Goal: Transaction & Acquisition: Purchase product/service

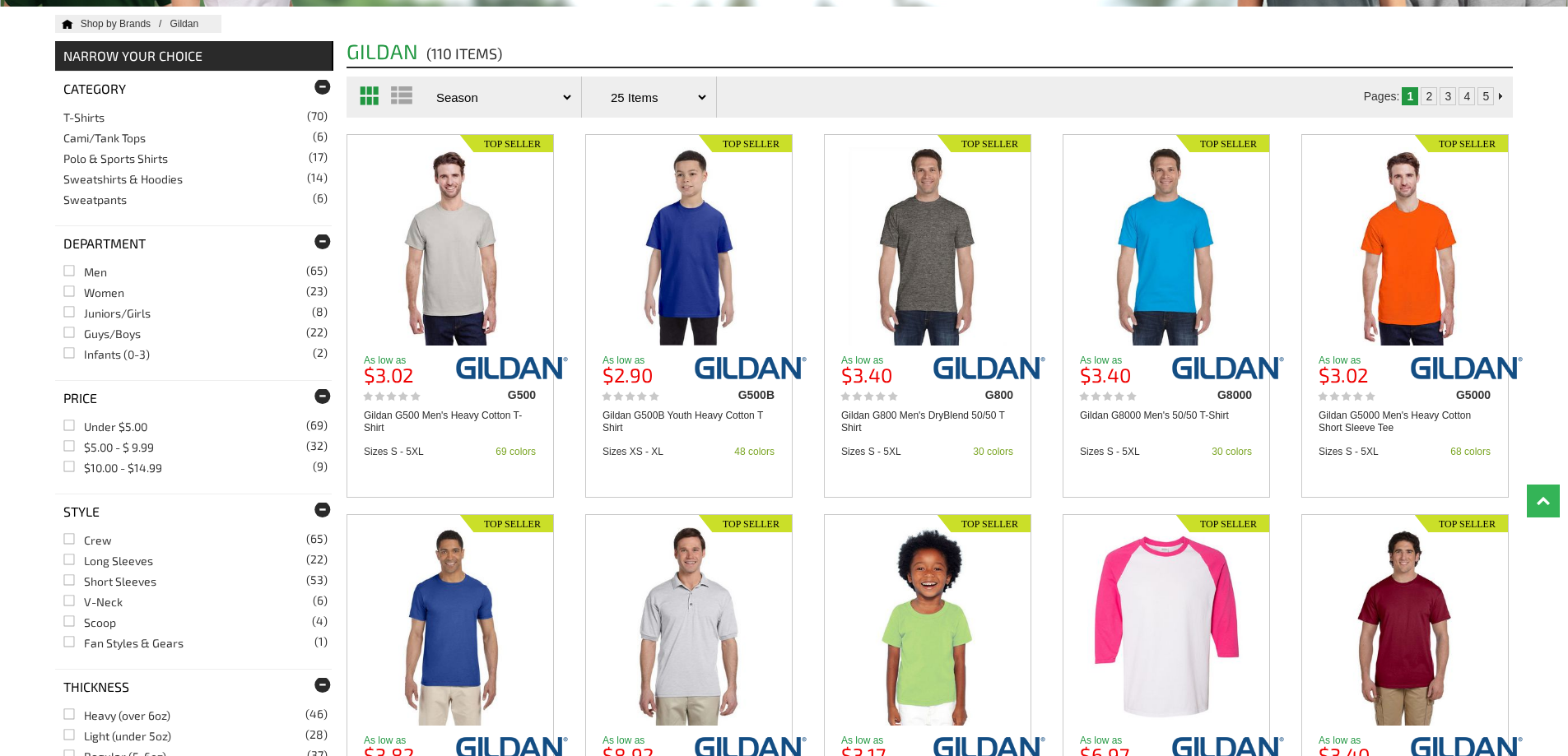
scroll to position [329, 0]
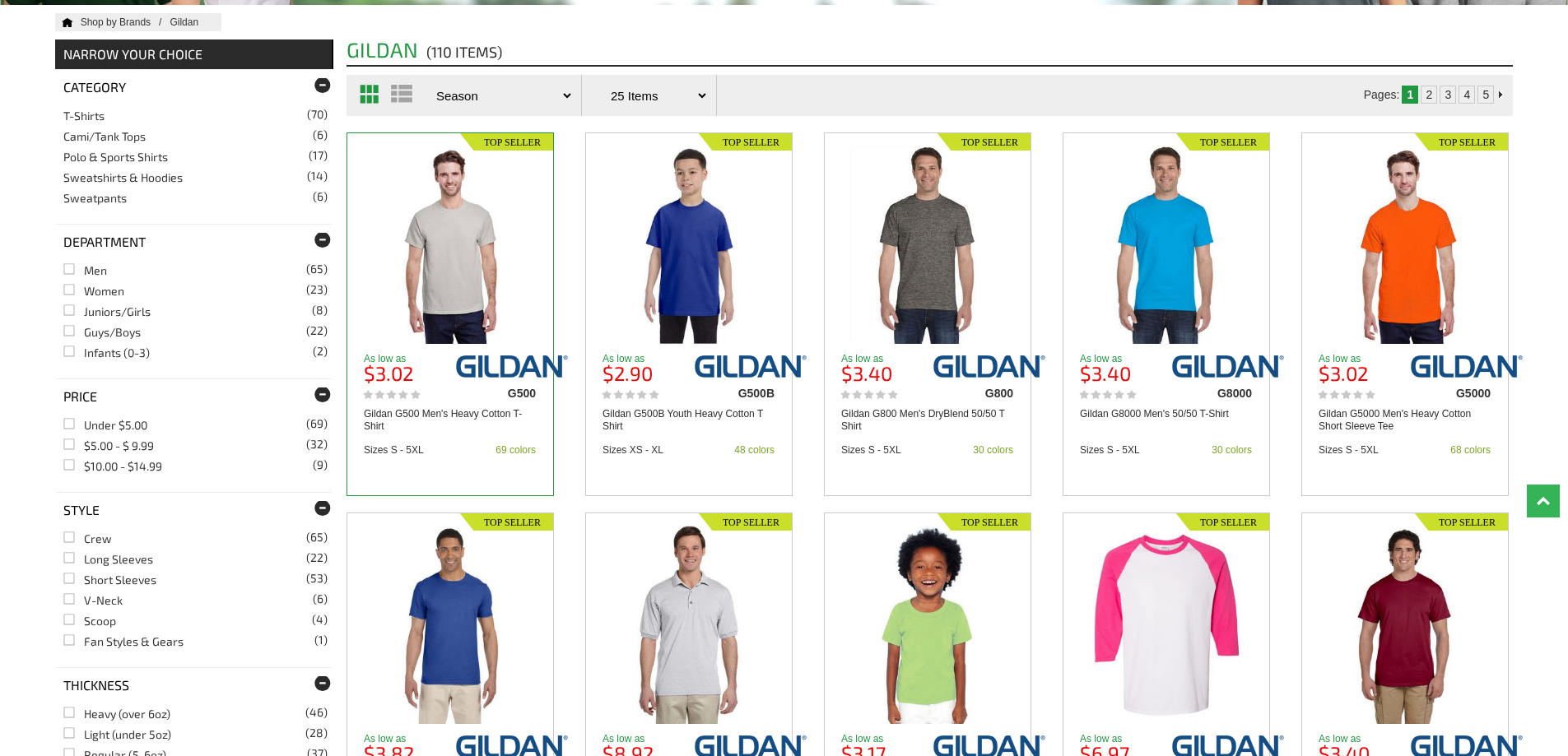
click at [486, 237] on img at bounding box center [450, 245] width 159 height 198
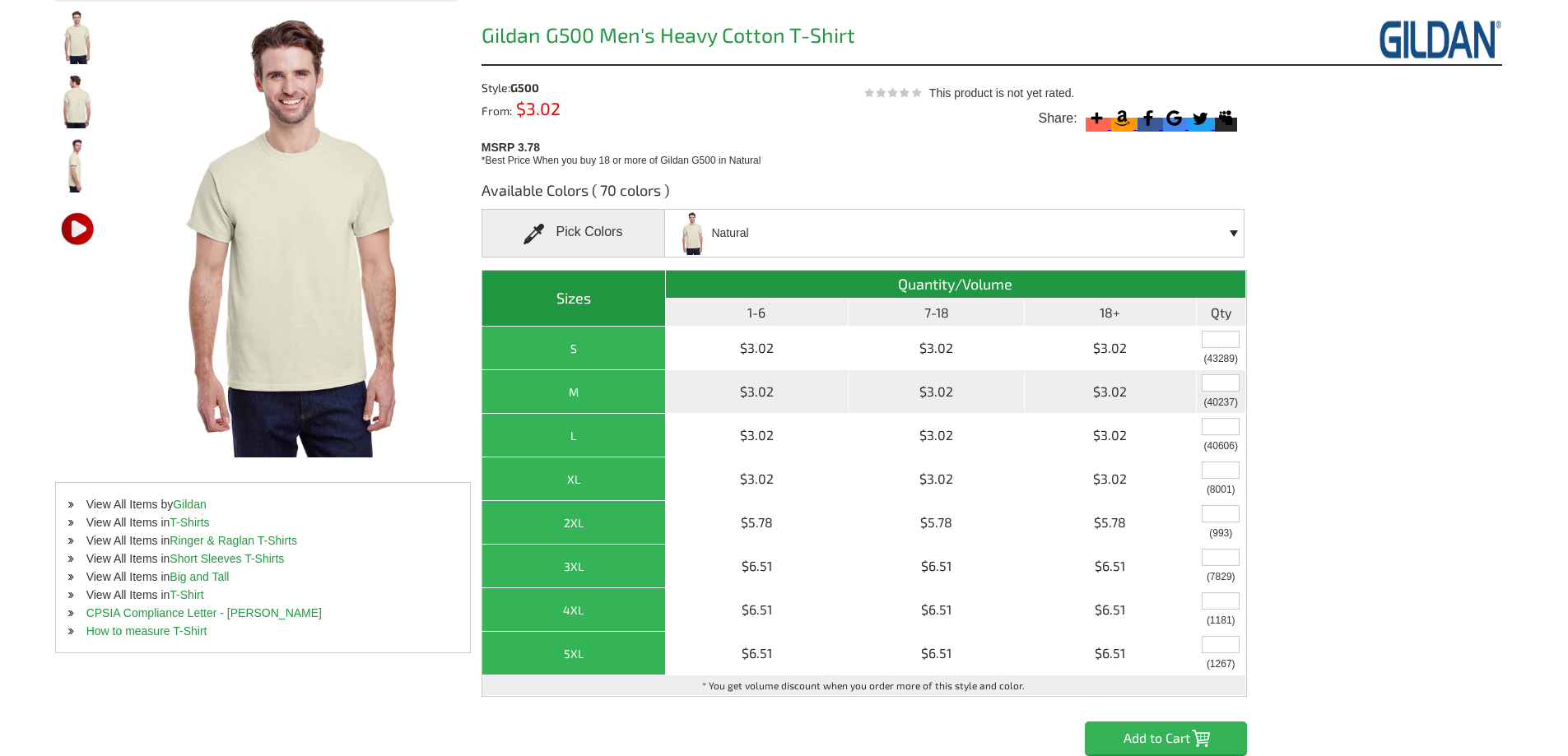
scroll to position [164, 0]
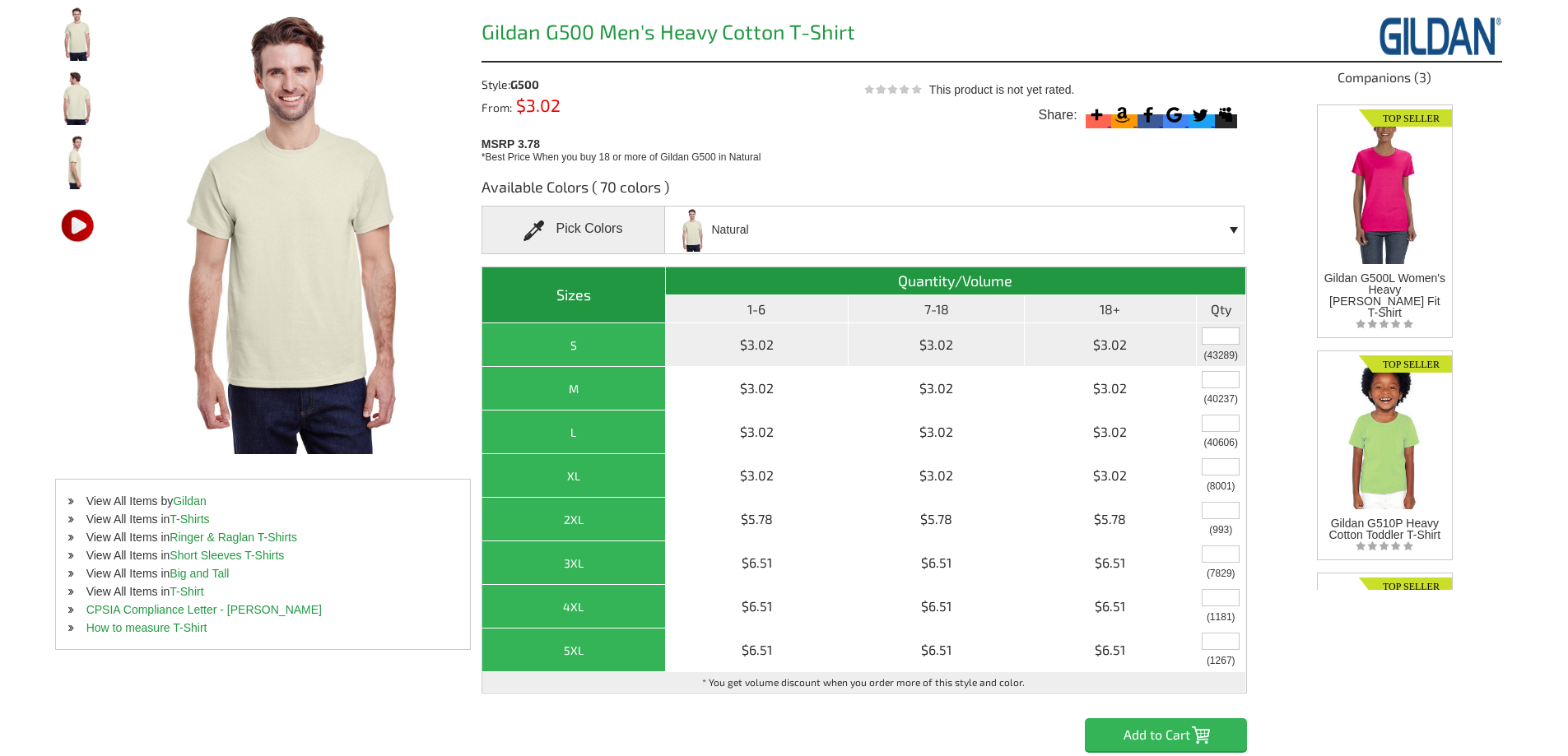
click at [1236, 335] on input "text" at bounding box center [1220, 335] width 38 height 17
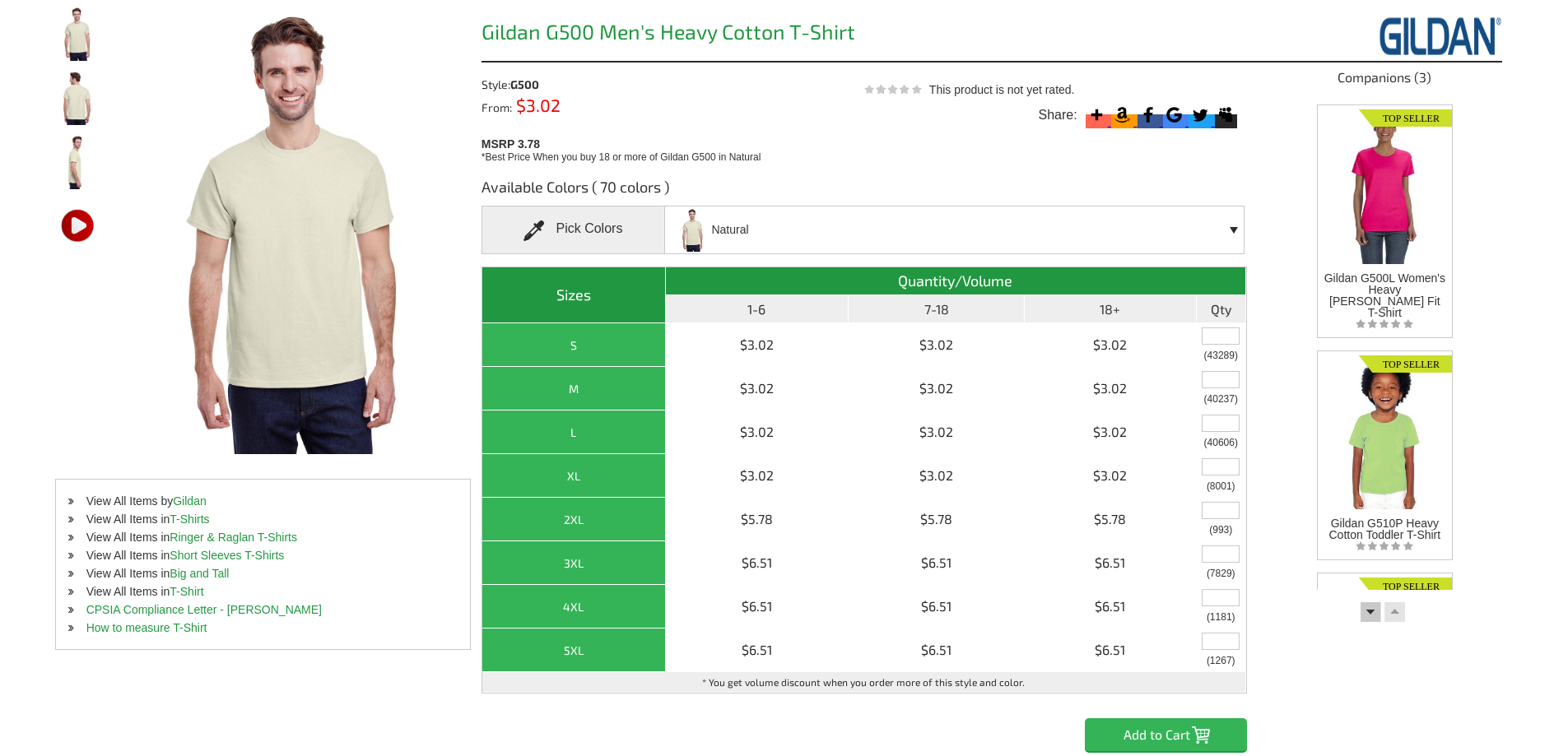
click at [1262, 298] on div "Gildan G500 Men's Heavy Cotton T-Shirt Style: G500 From: $3.02 5 Star (18) 78% …" at bounding box center [991, 378] width 1020 height 744
click at [1015, 272] on th "Quantity/Volume" at bounding box center [955, 281] width 580 height 28
click at [979, 248] on div "Natural Antique Cherry Red Antique Irish Green Antique Jade Dome Antique Orange…" at bounding box center [953, 230] width 580 height 49
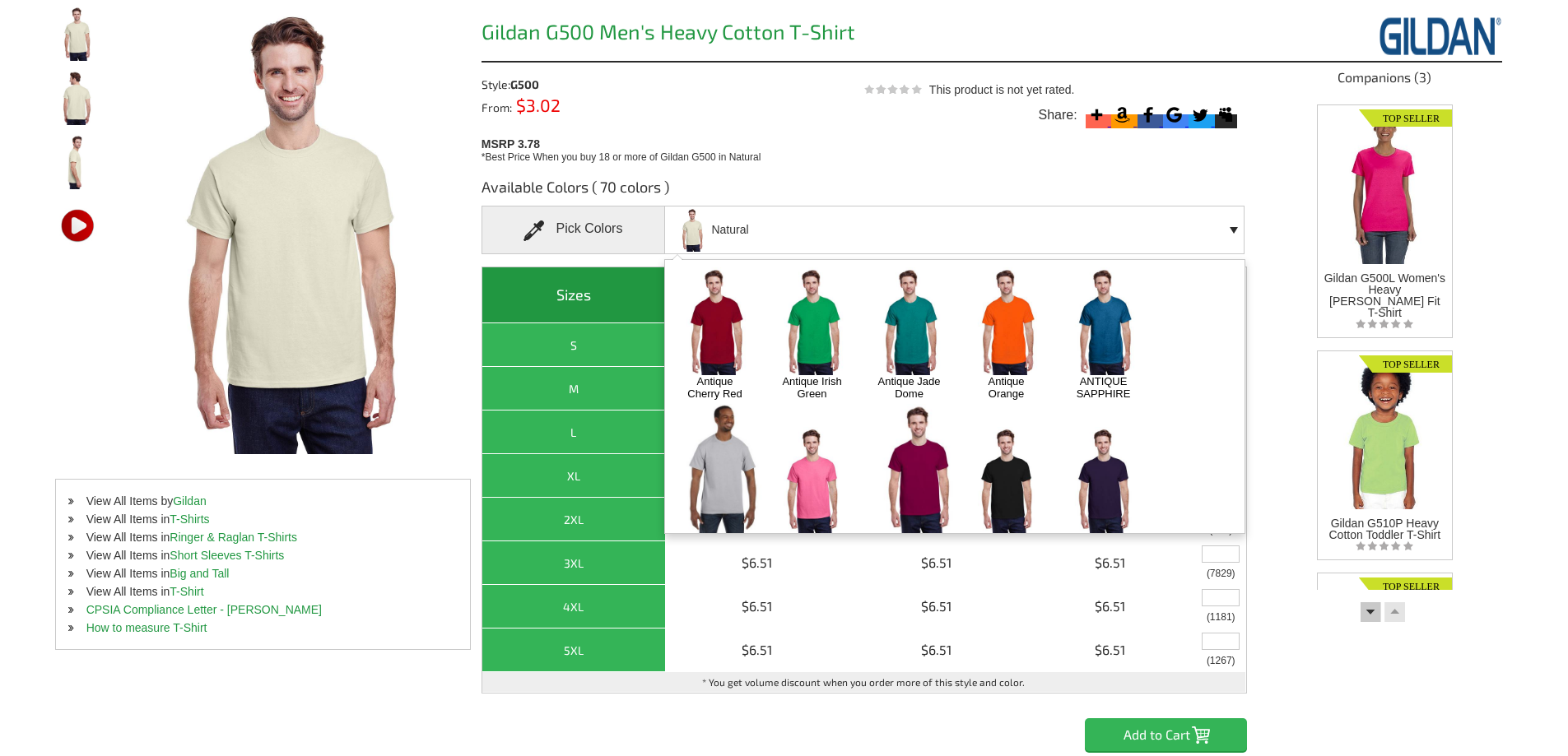
click at [966, 237] on div "Natural Antique Cherry Red Antique Irish Green Antique Jade Dome Antique Orange…" at bounding box center [953, 230] width 580 height 49
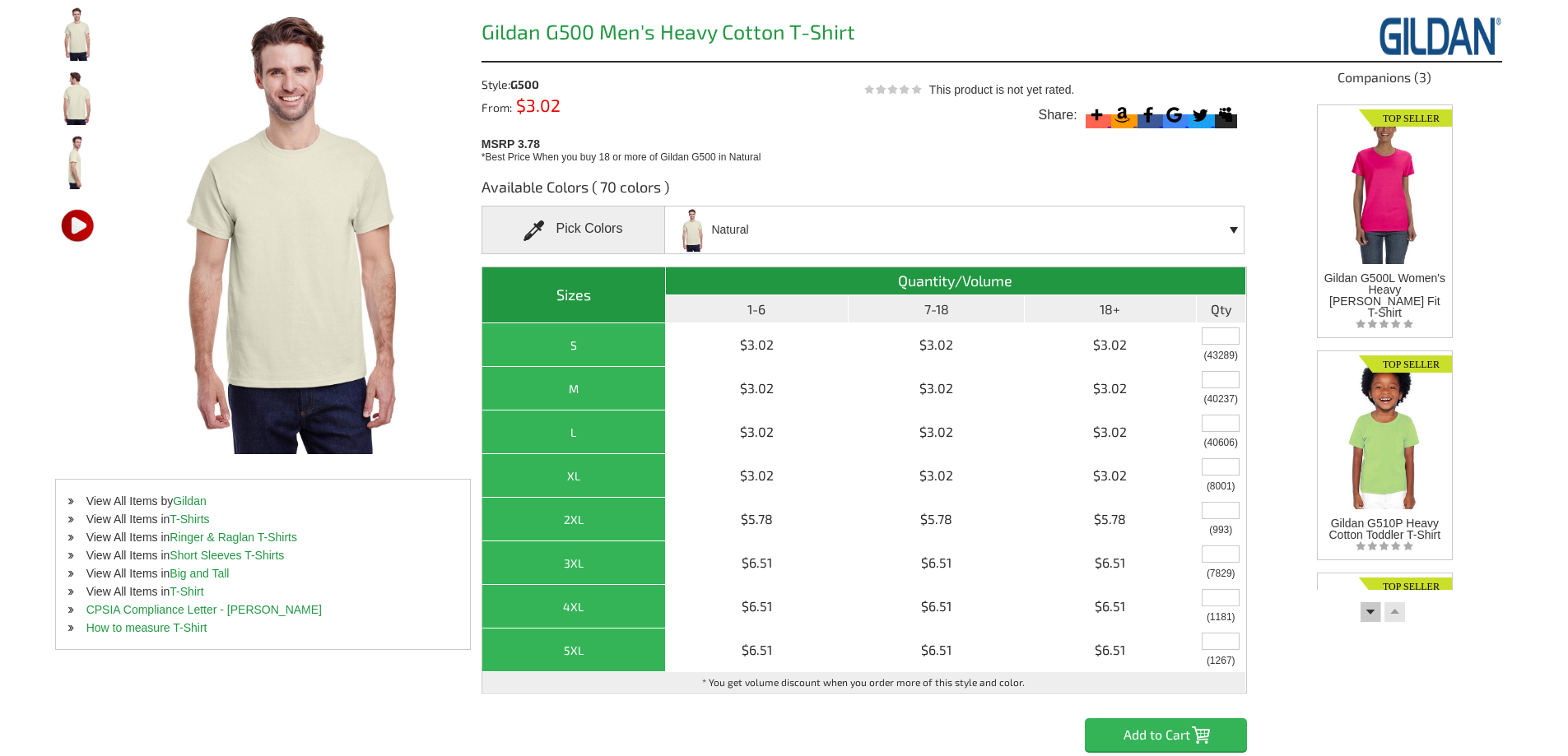
click at [595, 233] on div "Pick Colors" at bounding box center [573, 230] width 183 height 49
click at [535, 230] on span at bounding box center [539, 230] width 32 height 21
drag, startPoint x: 536, startPoint y: 224, endPoint x: 623, endPoint y: 230, distance: 87.2
click at [623, 230] on div "Pick Colors" at bounding box center [573, 230] width 183 height 49
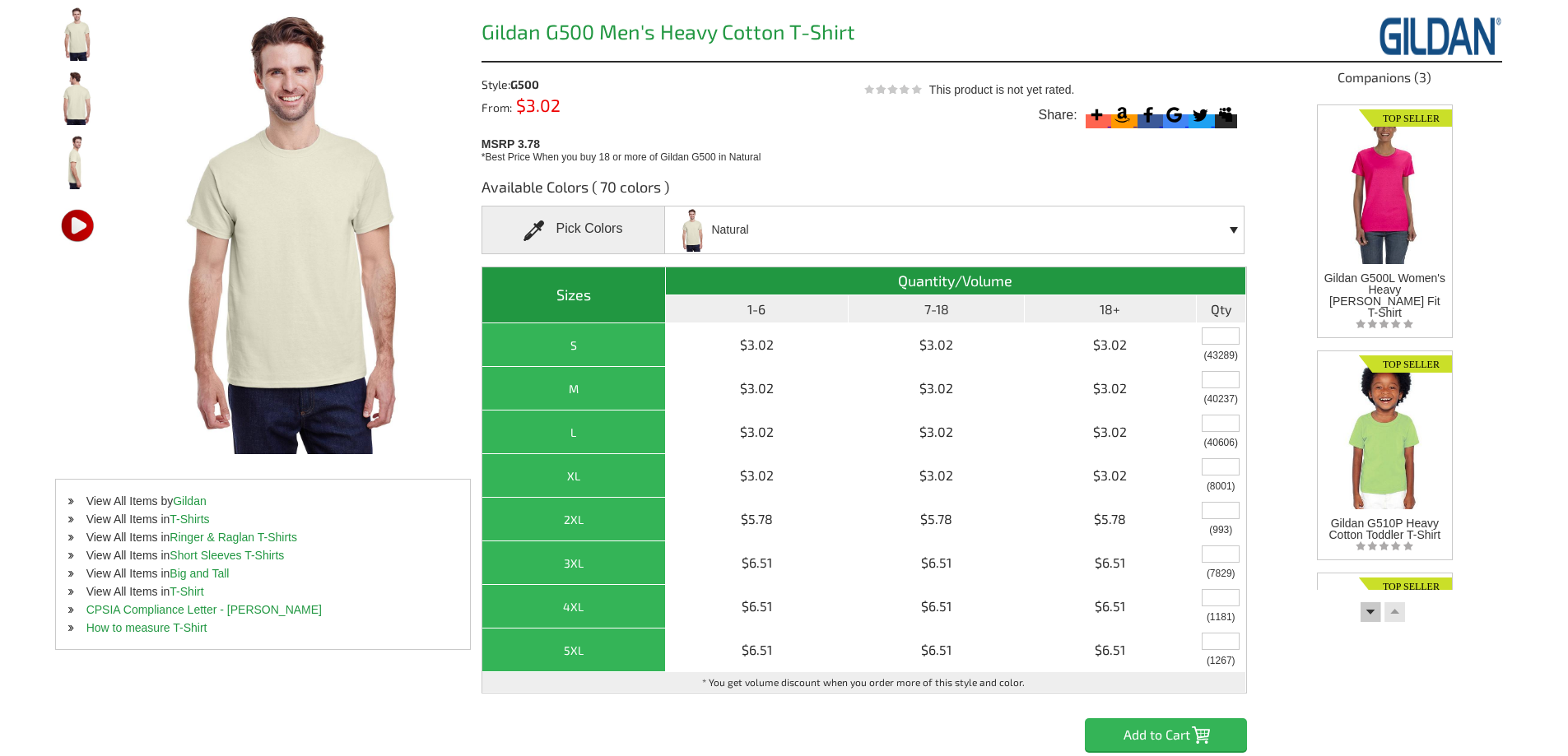
click at [814, 163] on div "MSRP 3.78 *Best Price When you buy 18 or more of Gildan G500 in Natural" at bounding box center [864, 149] width 765 height 32
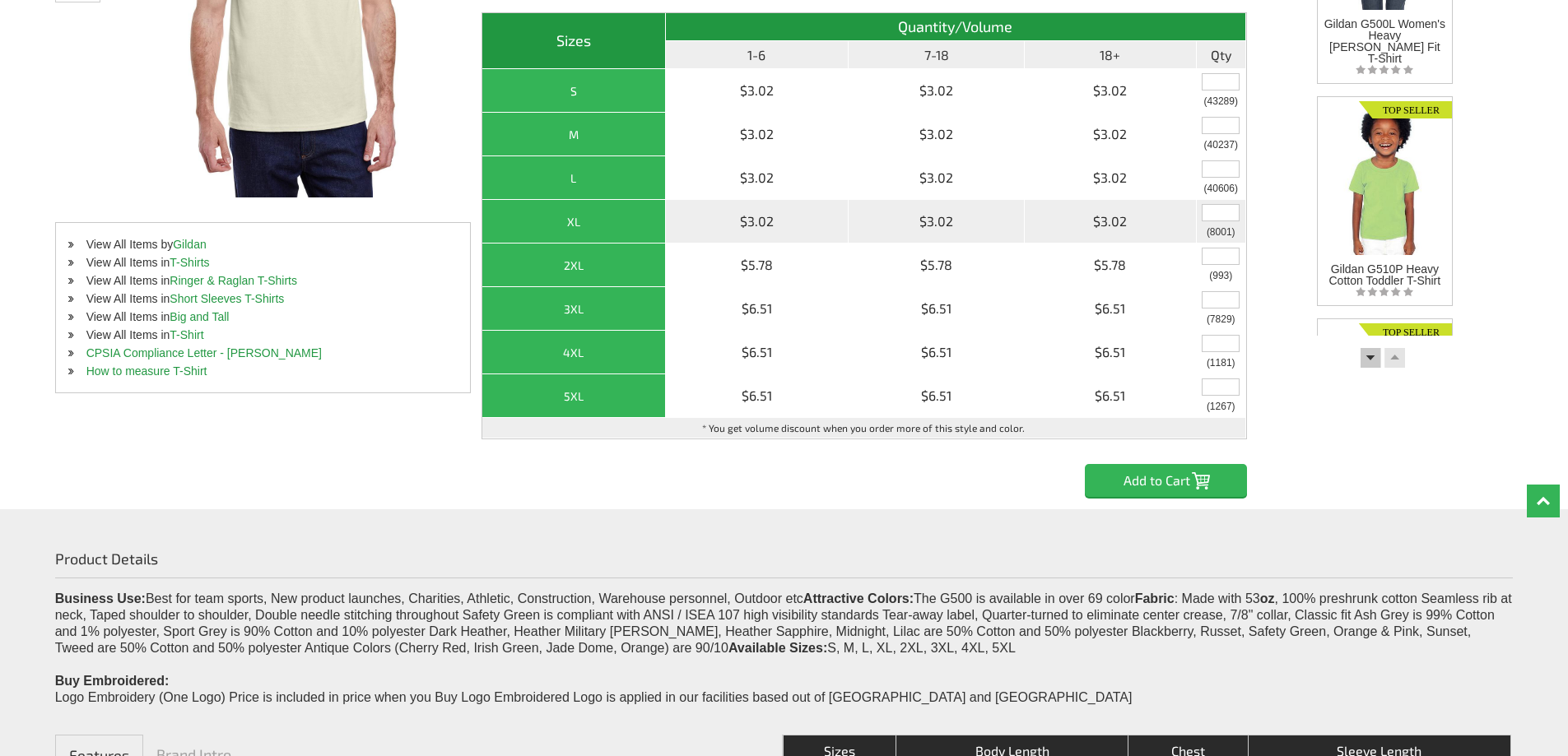
scroll to position [411, 0]
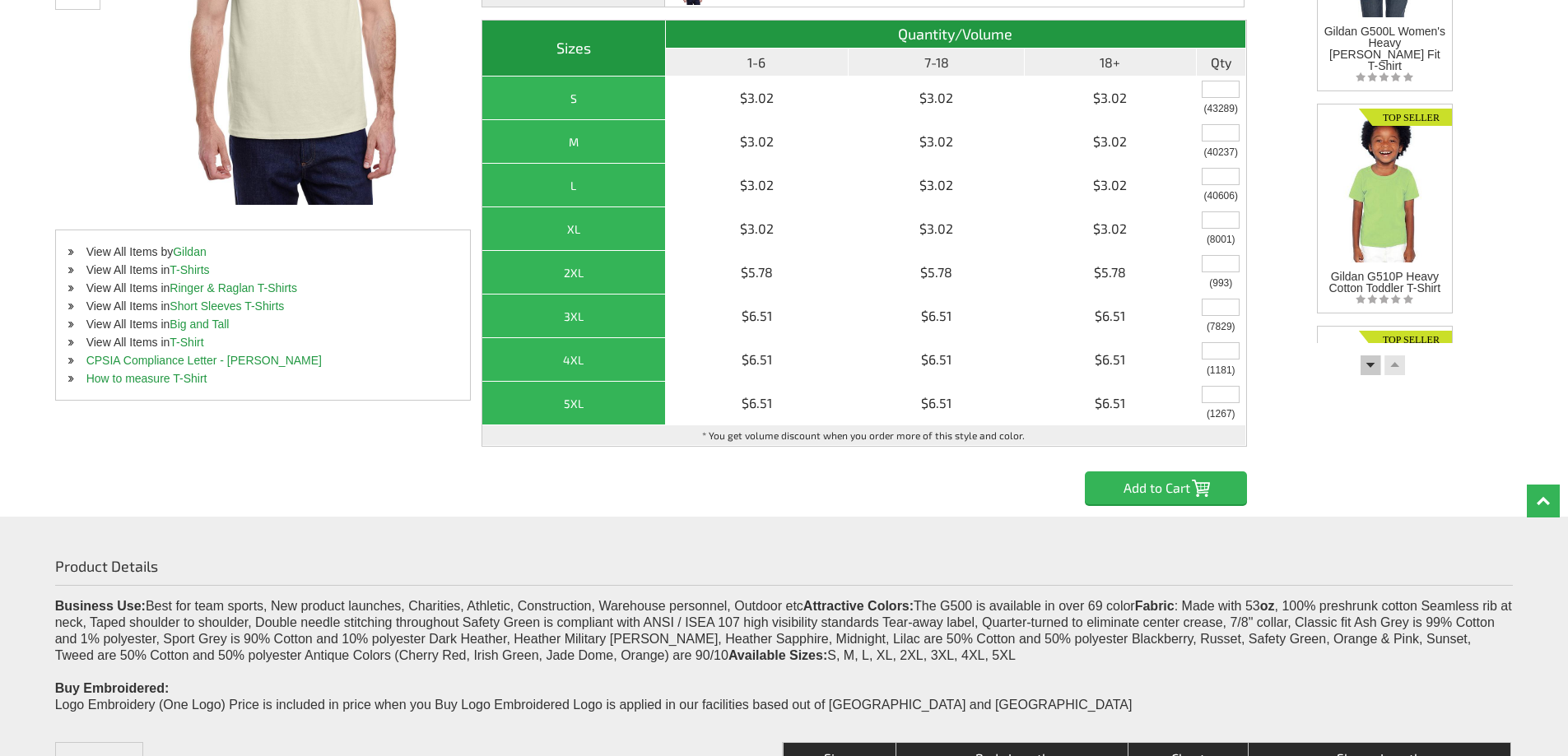
click at [68, 254] on span at bounding box center [71, 253] width 6 height 7
click at [361, 456] on div "Home Shop by Brands Shop all [PERSON_NAME] G500 Men's Heavy Cotton T-Shirt 3" at bounding box center [784, 119] width 1458 height 771
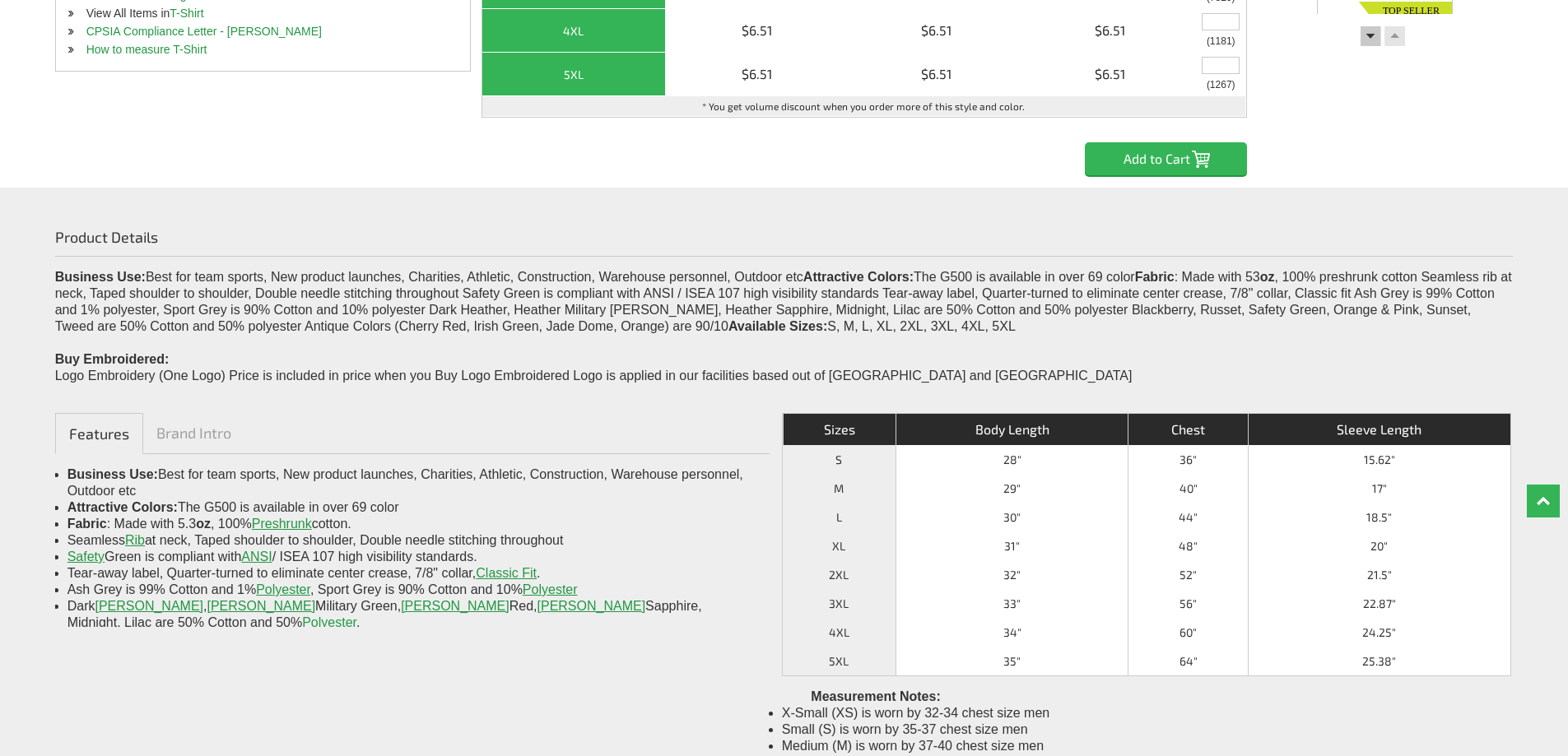
scroll to position [822, 0]
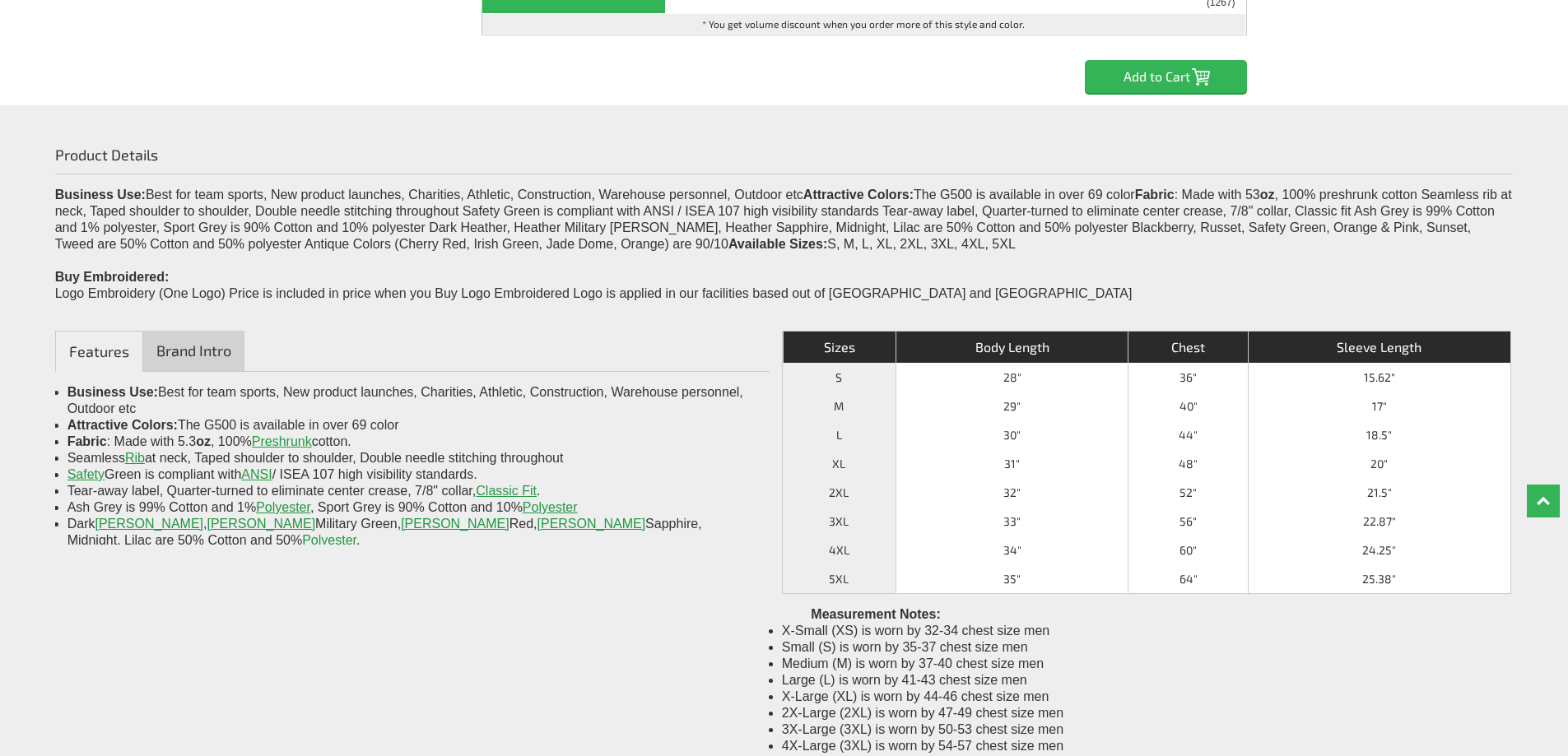
click at [197, 353] on link "Brand Intro" at bounding box center [193, 351] width 101 height 41
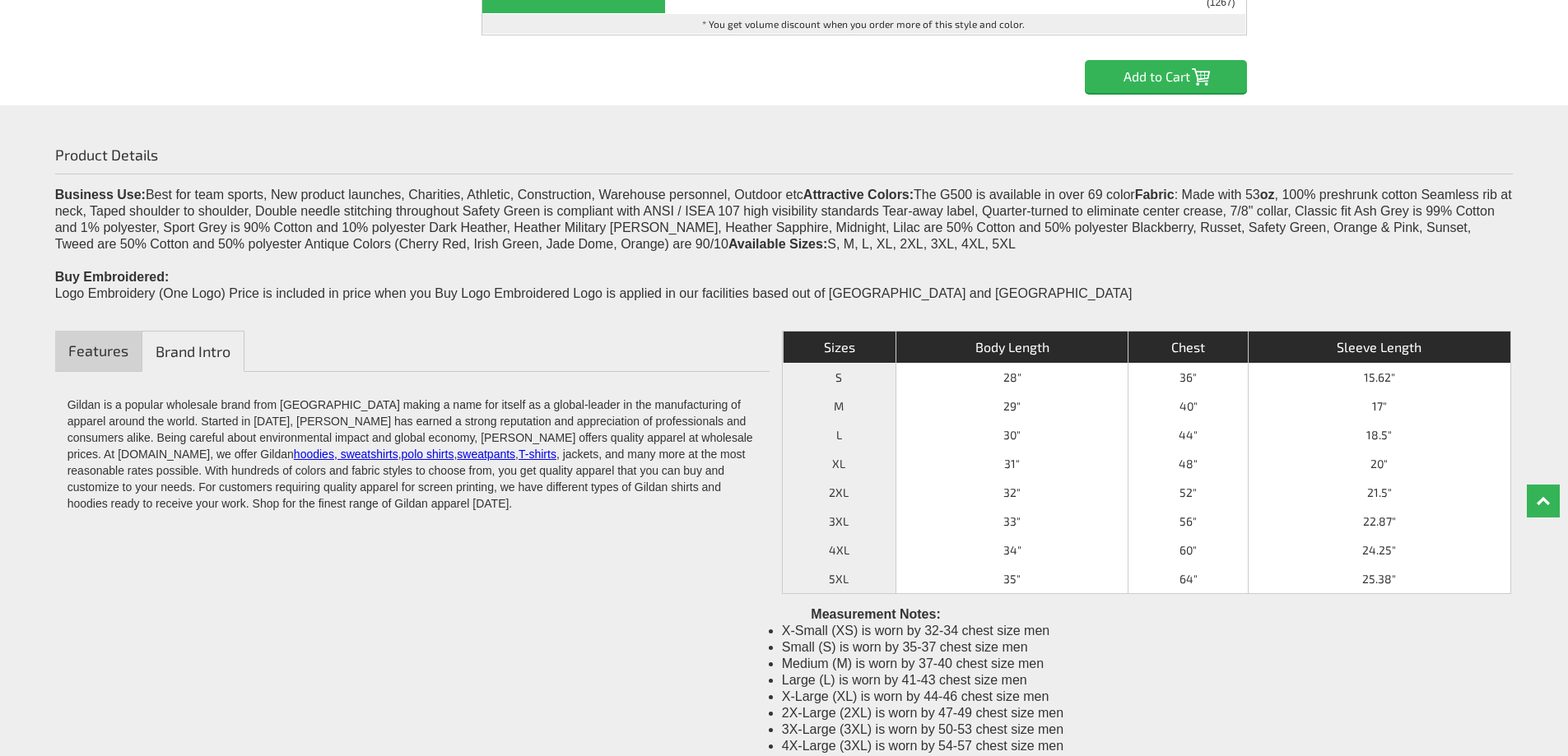
click at [109, 352] on link "Features" at bounding box center [98, 351] width 86 height 41
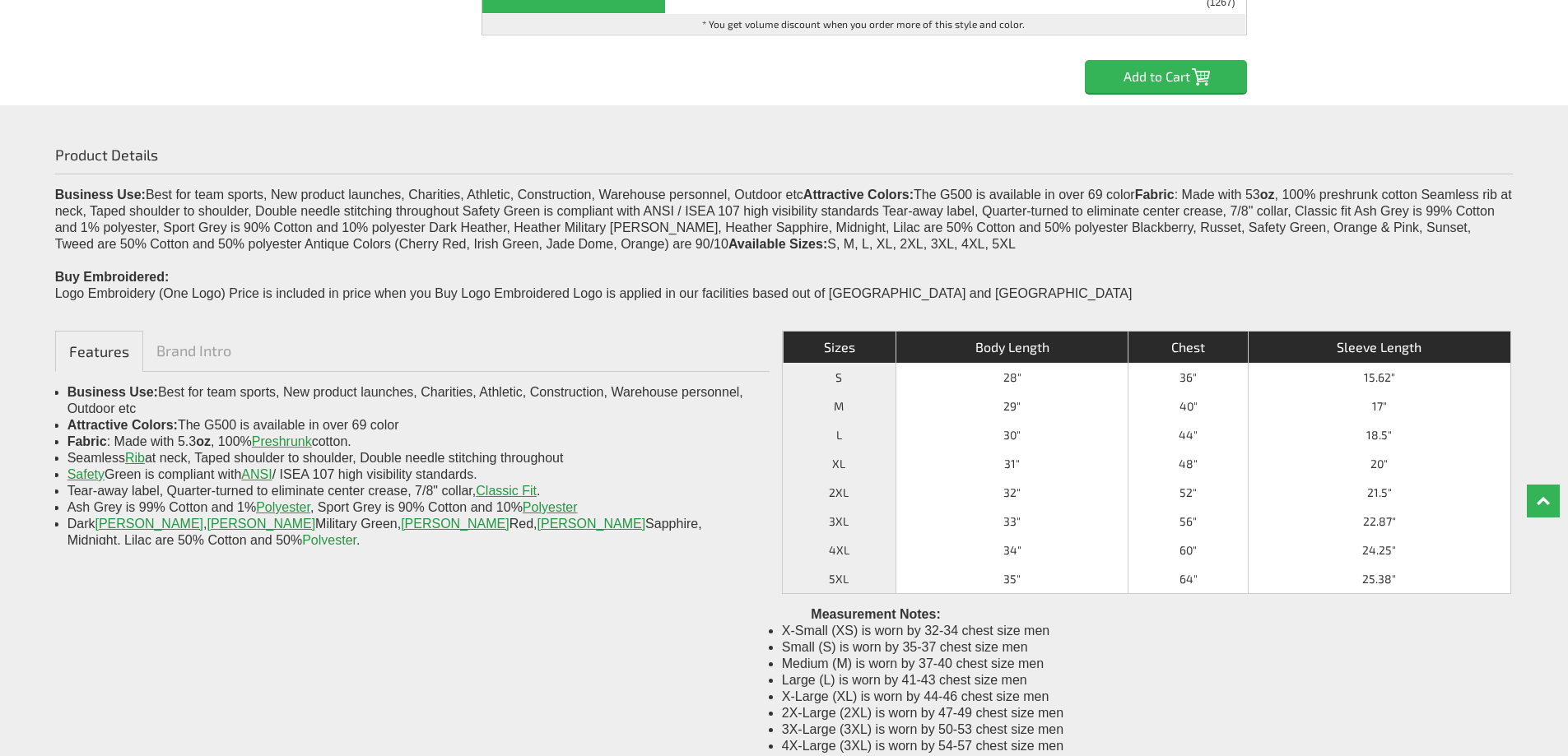
click at [674, 690] on div "Product Details Business Use: Best for team sports, New product launches, Chari…" at bounding box center [784, 448] width 1568 height 686
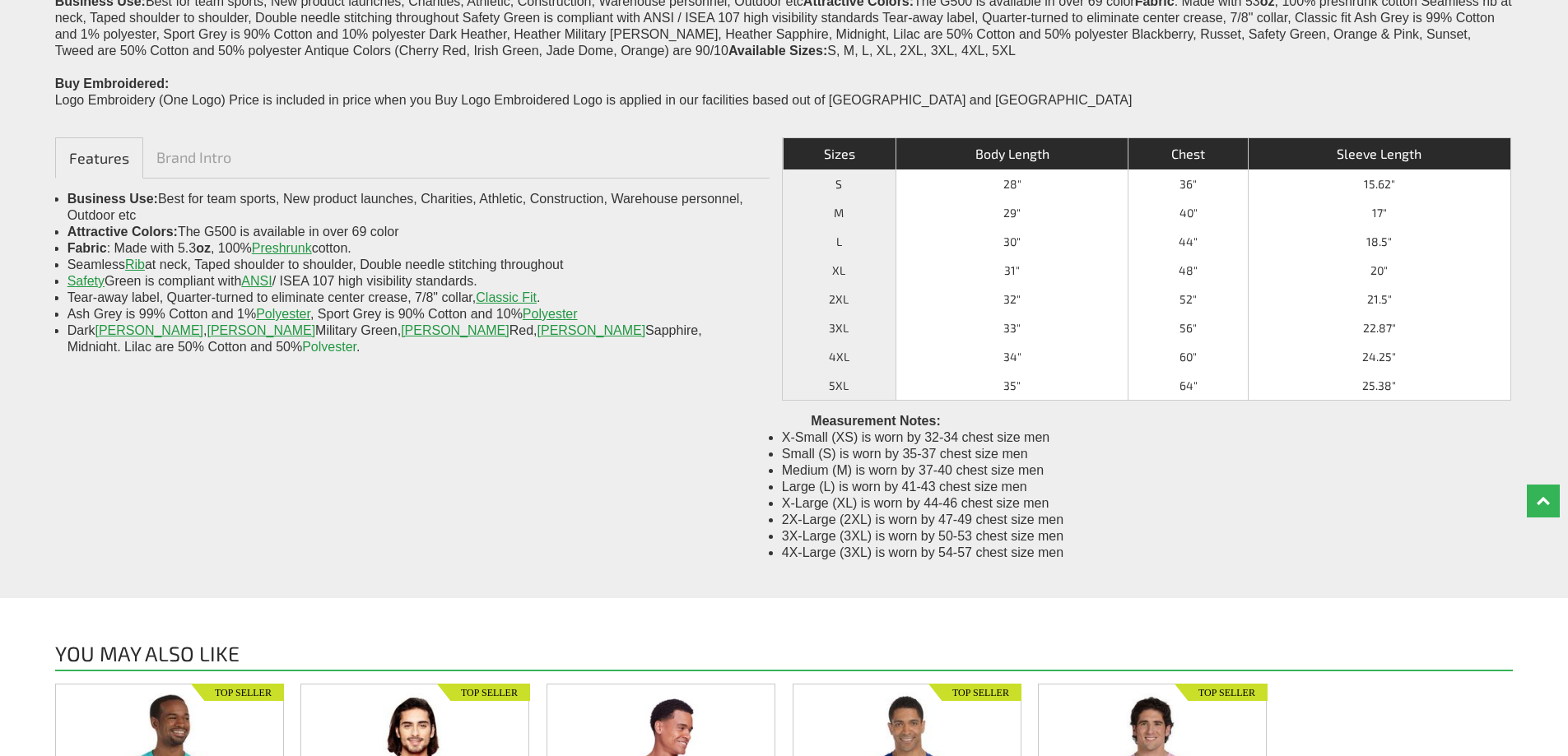
scroll to position [987, 0]
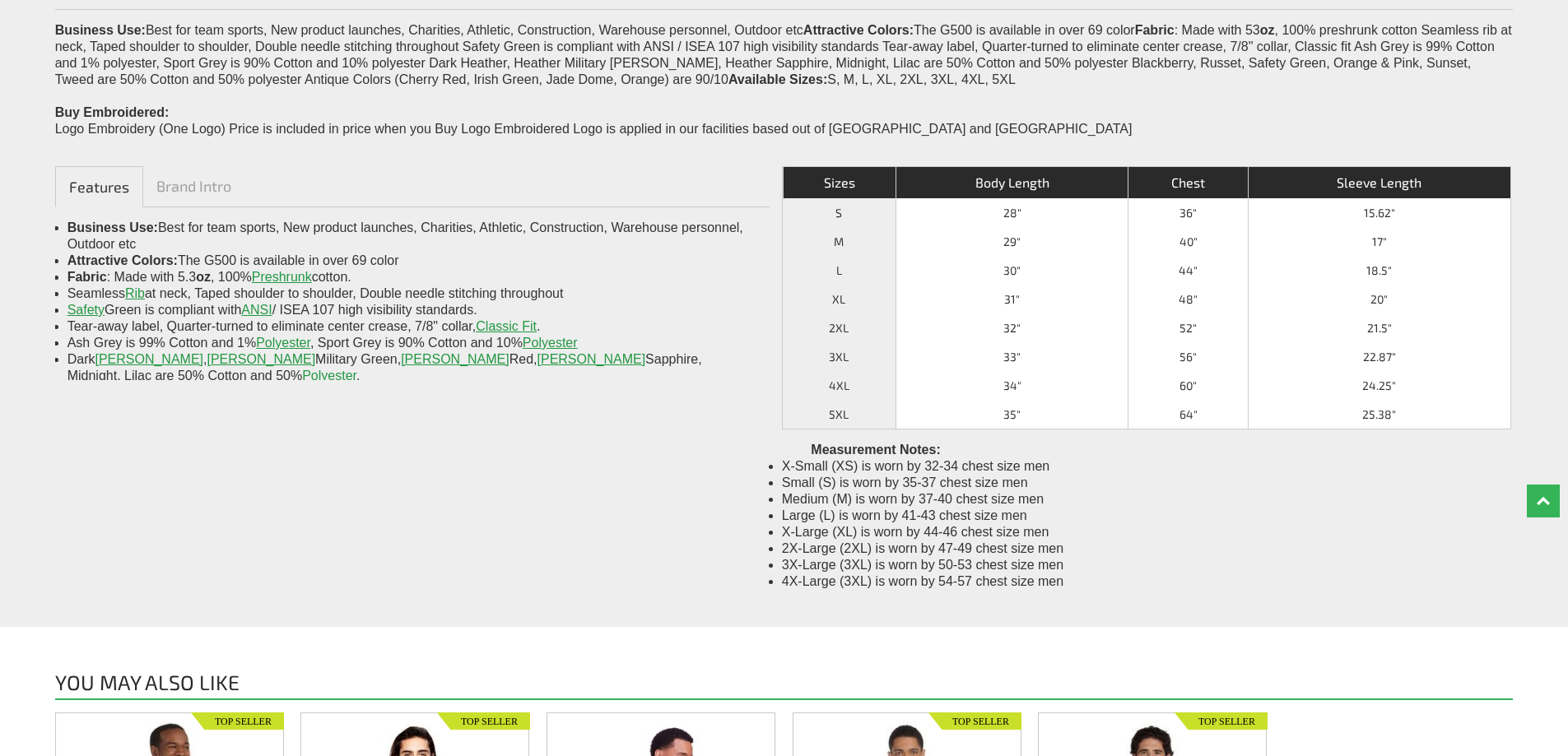
click at [661, 637] on div "Description Business Use: Best for team sports, new product launches, Charities…" at bounding box center [784, 639] width 1568 height 25
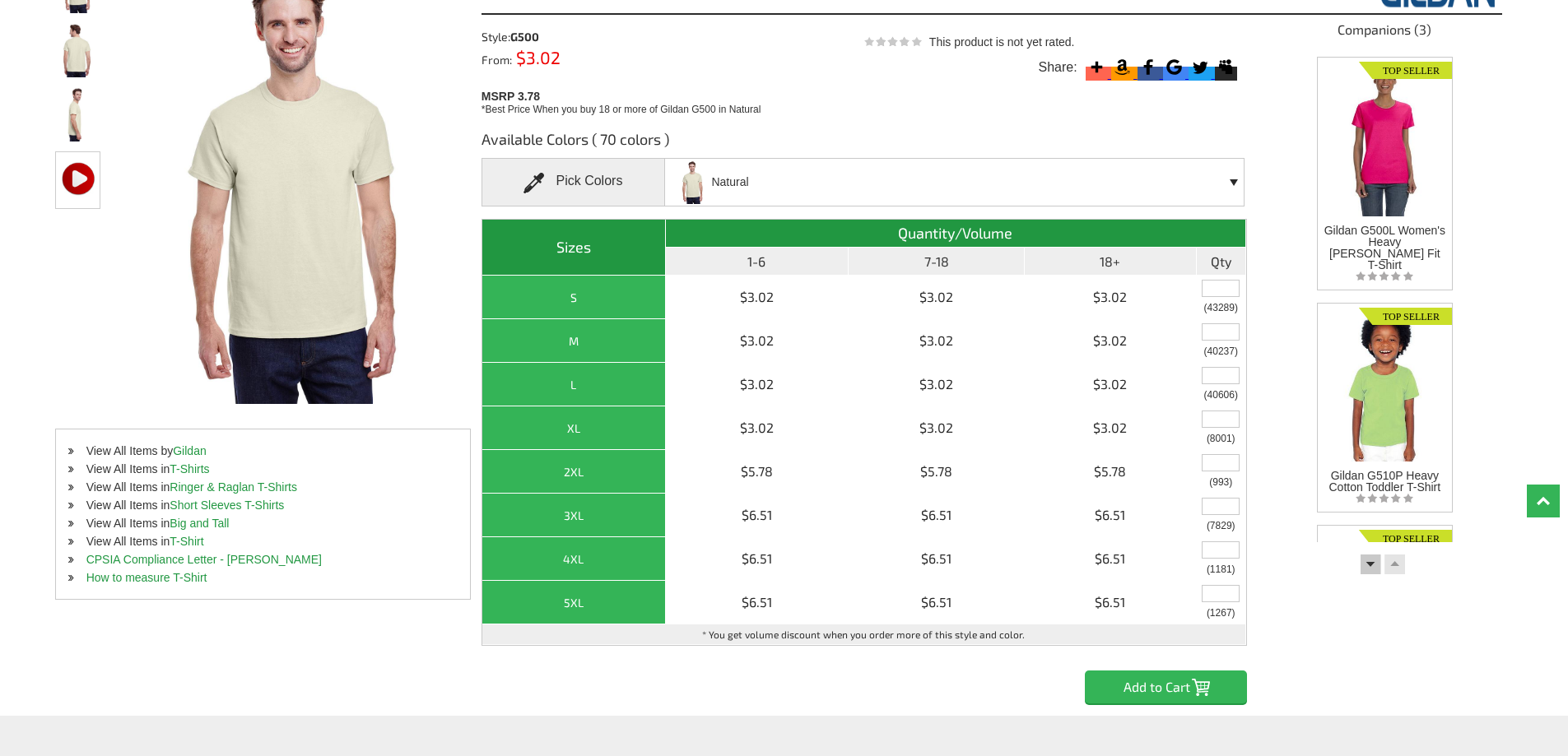
scroll to position [247, 0]
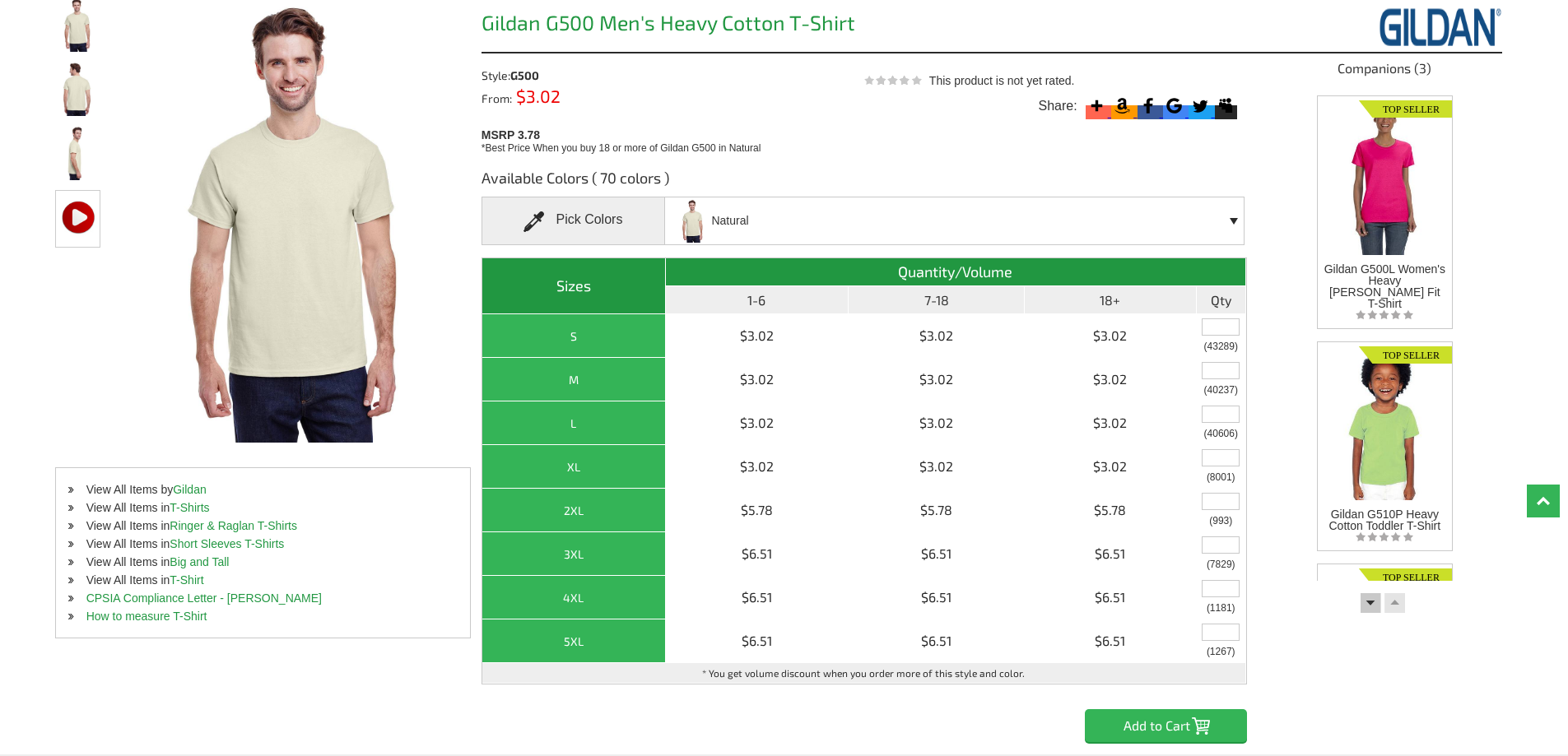
scroll to position [82, 0]
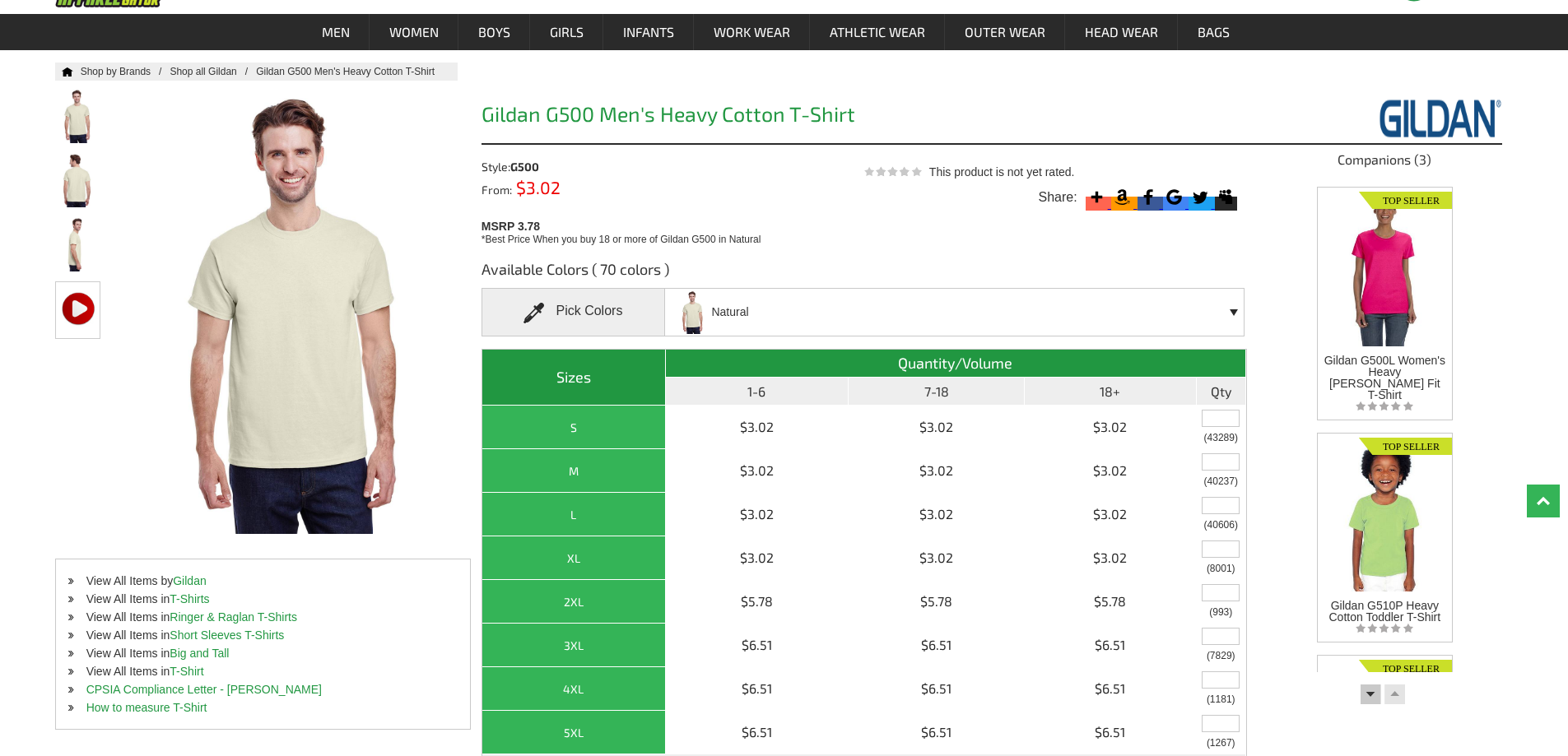
click at [844, 242] on div "MSRP 3.78 *Best Price When you buy 18 or more of Gildan G500 in Natural" at bounding box center [864, 232] width 765 height 32
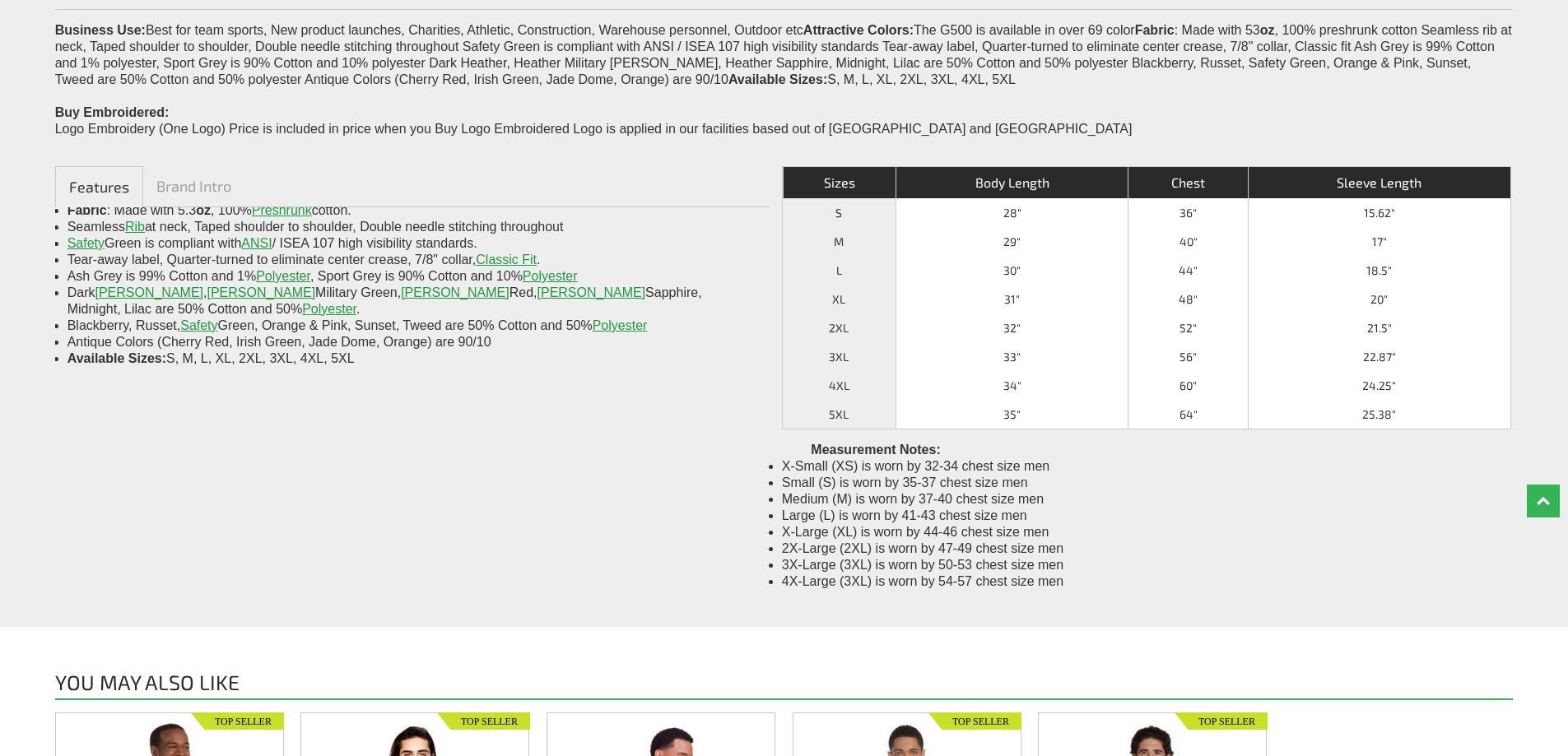
scroll to position [132, 0]
